Goal: Task Accomplishment & Management: Manage account settings

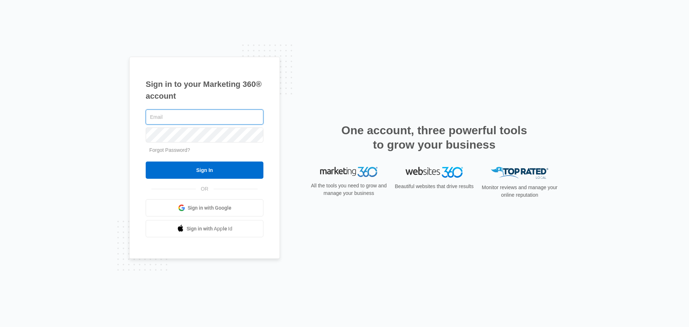
click at [238, 119] on input "text" at bounding box center [205, 116] width 118 height 15
paste input "[PERSON_NAME][EMAIL_ADDRESS][DOMAIN_NAME]"
click at [154, 117] on input "[EMAIL_ADDRESS][DOMAIN_NAME]" at bounding box center [205, 116] width 118 height 15
type input "[PERSON_NAME][EMAIL_ADDRESS][DOMAIN_NAME]"
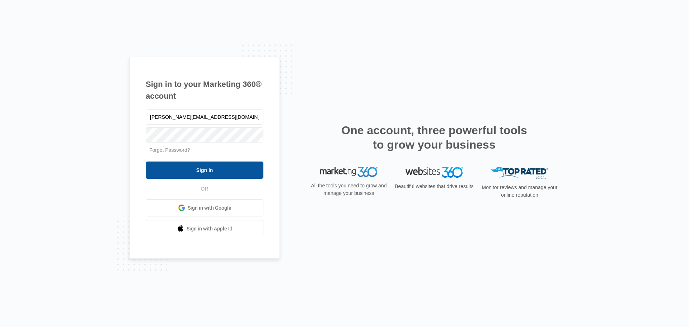
click at [182, 167] on input "Sign In" at bounding box center [205, 169] width 118 height 17
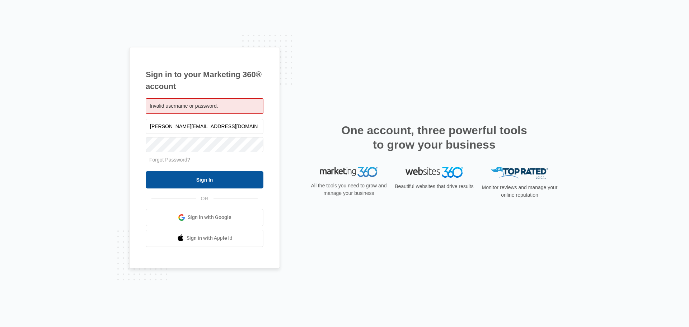
click at [190, 181] on input "Sign In" at bounding box center [205, 179] width 118 height 17
click at [184, 176] on input "Sign In" at bounding box center [205, 179] width 118 height 17
